Goal: Information Seeking & Learning: Learn about a topic

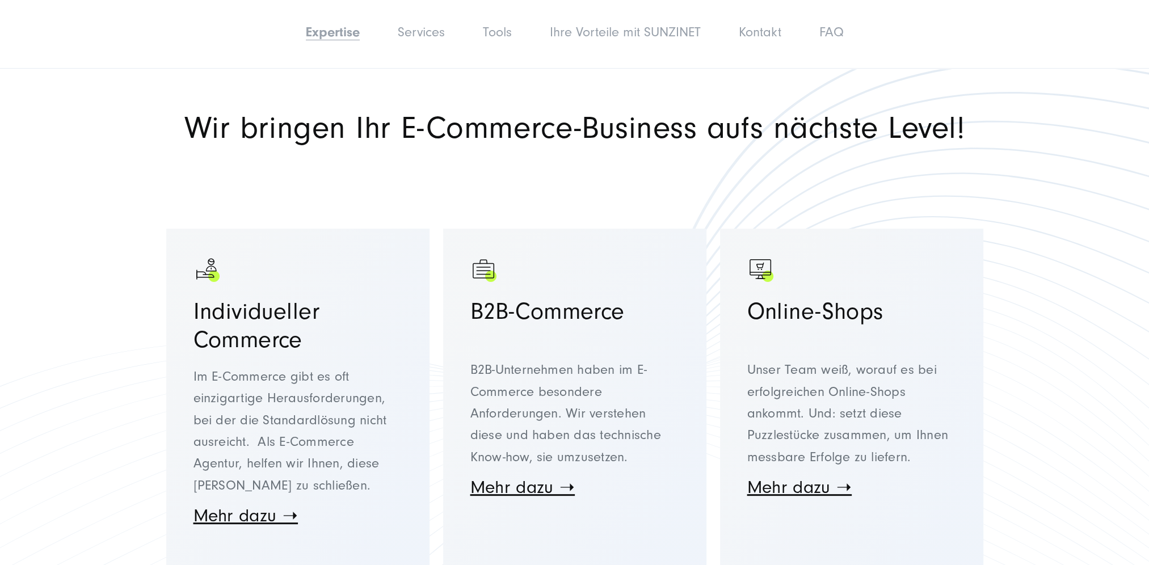
scroll to position [511, 0]
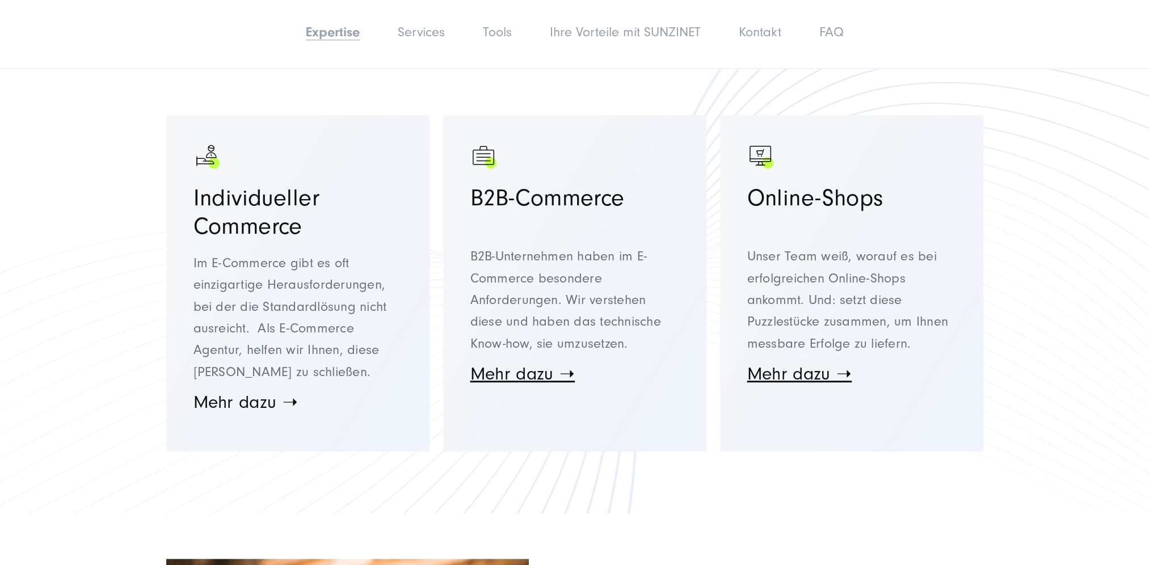
click at [241, 392] on link "Mehr dazu ➝" at bounding box center [245, 402] width 105 height 20
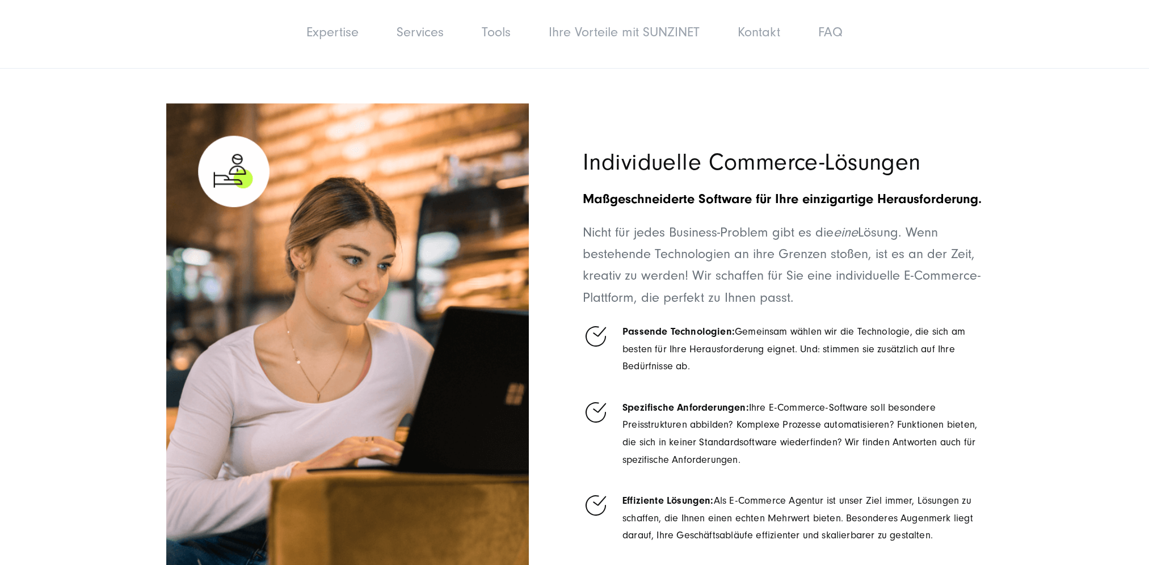
scroll to position [1080, 0]
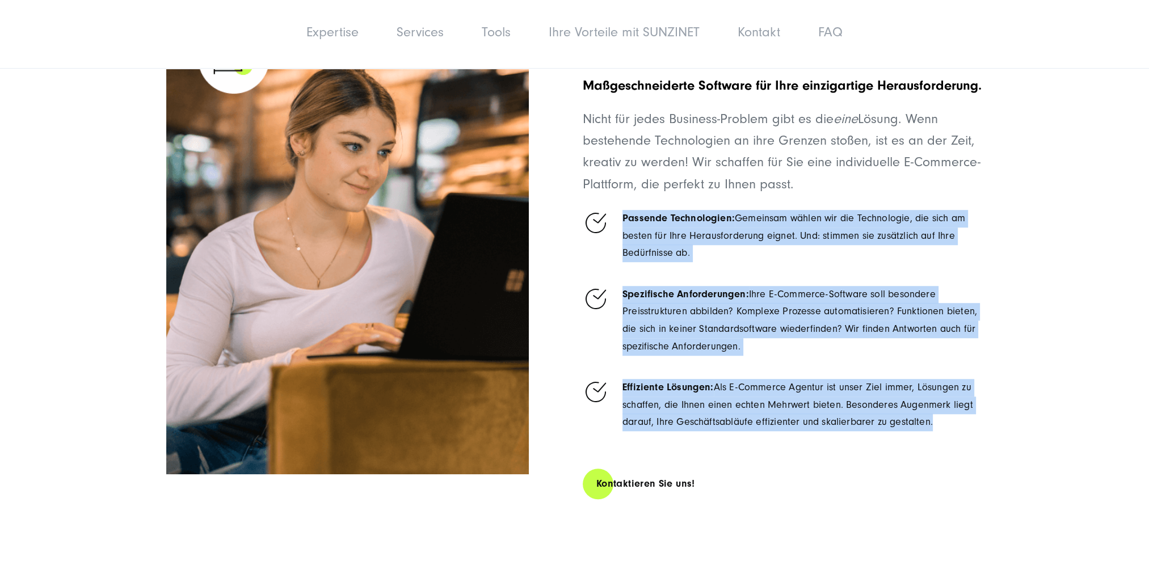
drag, startPoint x: 621, startPoint y: 205, endPoint x: 972, endPoint y: 415, distance: 408.6
click at [972, 415] on ul "Passende Technologien: Gemeinsam wählen wir die Technologie, die sich am besten…" at bounding box center [783, 318] width 400 height 225
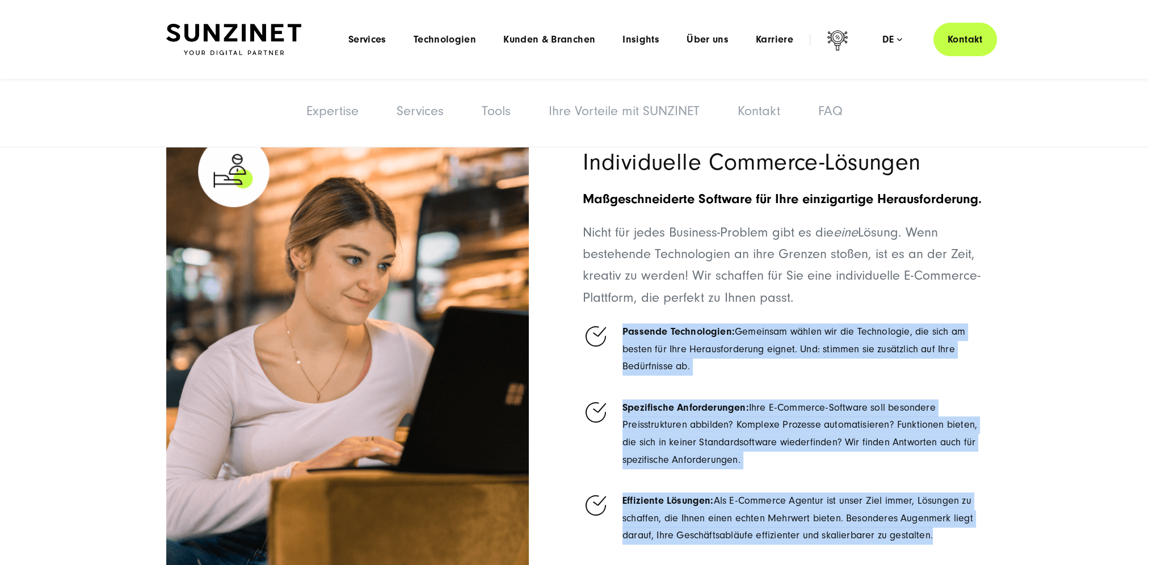
click at [1028, 309] on section "Individuelle Commerce-Lösungen Maßgeschneiderte Software für Ihre einzigartige …" at bounding box center [574, 381] width 1149 height 601
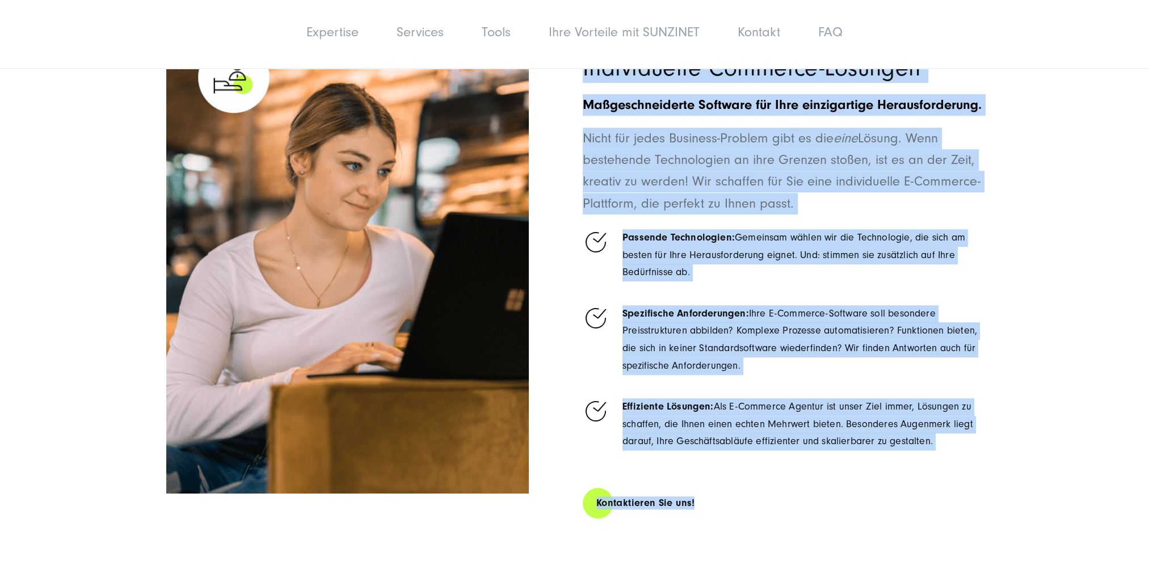
scroll to position [1198, 0]
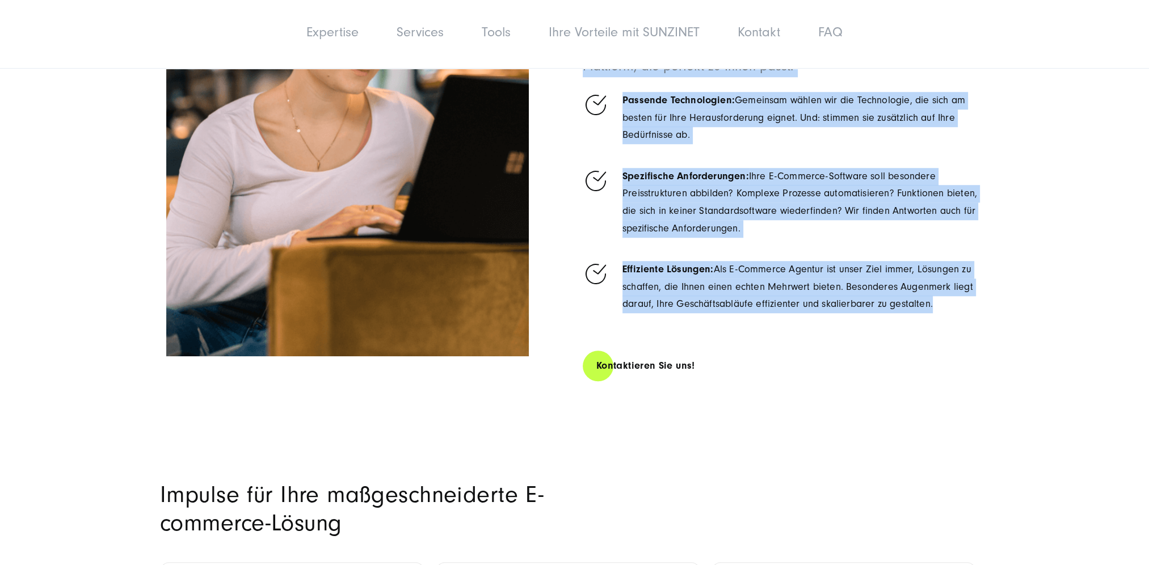
drag, startPoint x: 583, startPoint y: 211, endPoint x: 988, endPoint y: 298, distance: 414.3
click at [988, 298] on div "Individuelle Commerce-Lösungen Maßgeschneiderte Software für Ihre einzigartige …" at bounding box center [575, 149] width 862 height 555
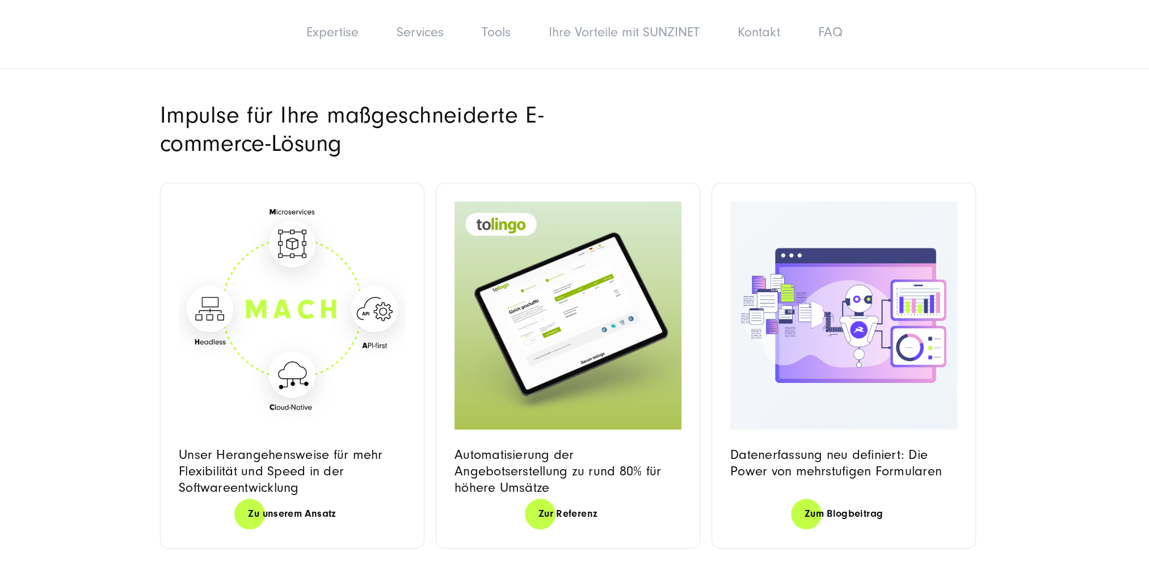
scroll to position [1595, 0]
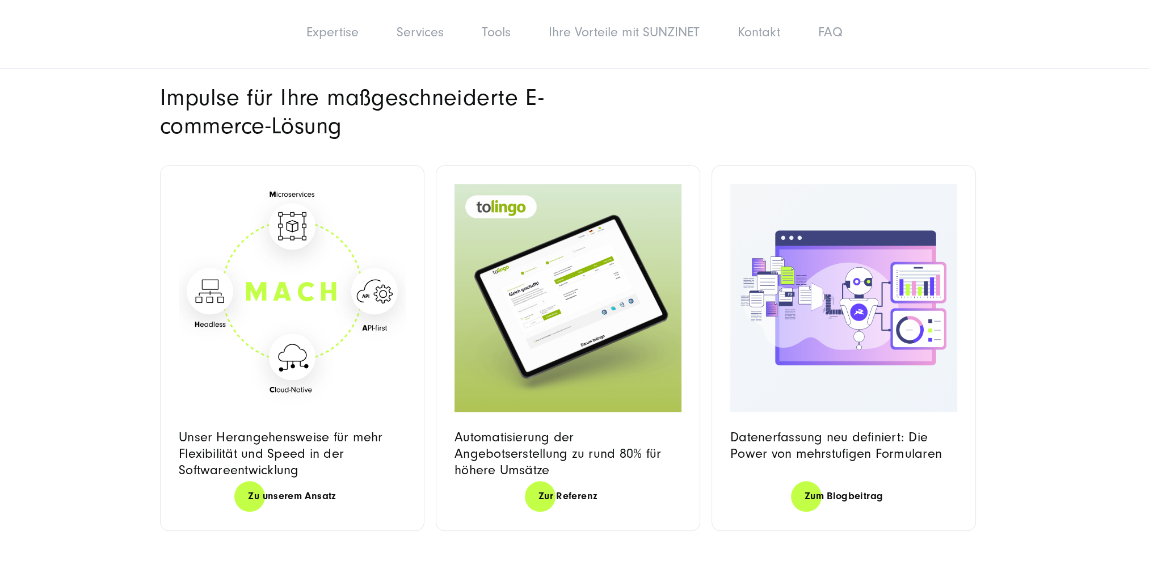
copy div "Individuelle Commerce-Lösungen Maßgeschneiderte Software für Ihre einzigartige …"
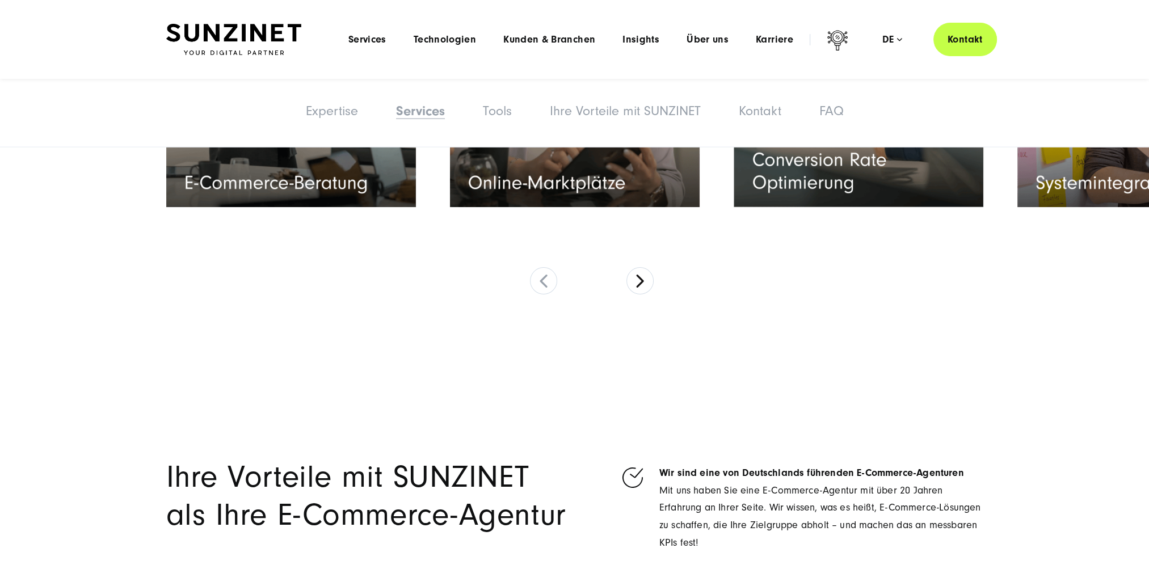
scroll to position [5792, 0]
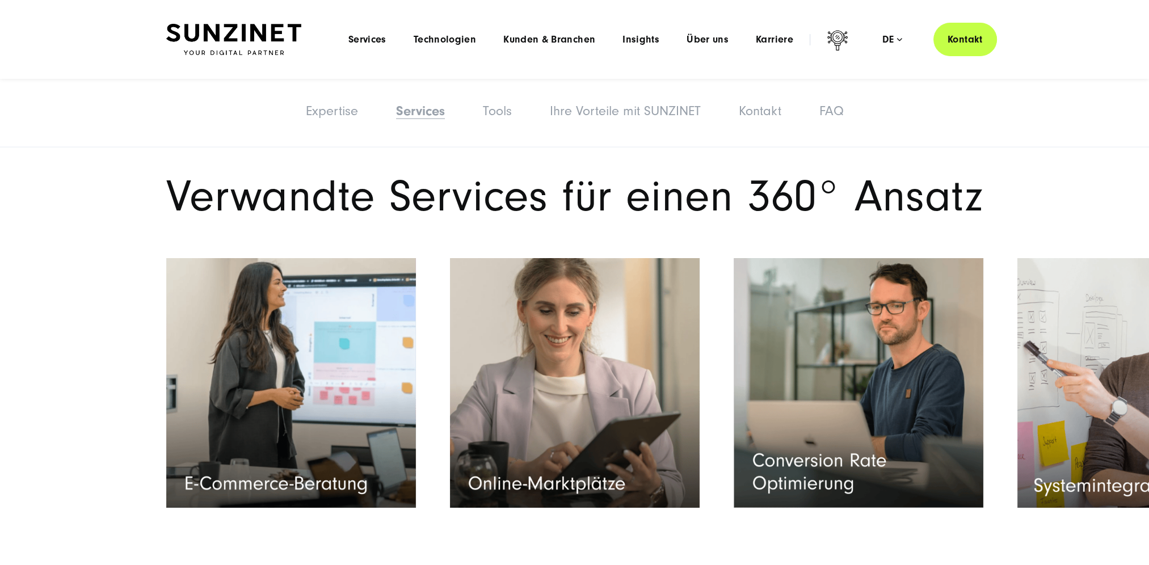
click at [1038, 393] on img "Read full post: (SZ) (DE): (SI-S): Agentur für Systemintegrationen" at bounding box center [1141, 383] width 255 height 255
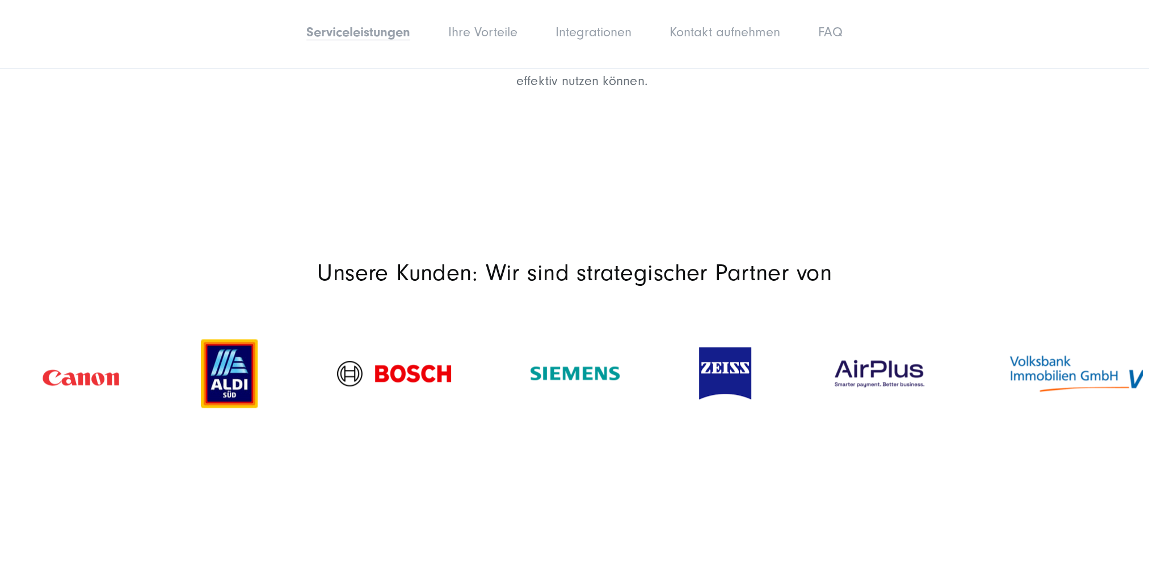
scroll to position [1532, 0]
